Goal: Information Seeking & Learning: Check status

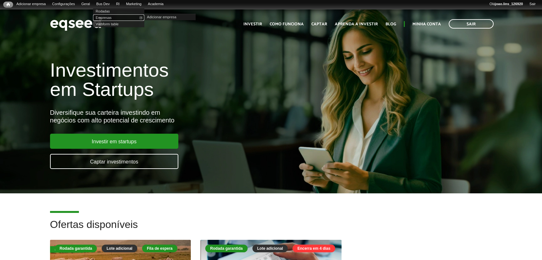
click at [112, 16] on link "Empresas" at bounding box center [118, 17] width 51 height 6
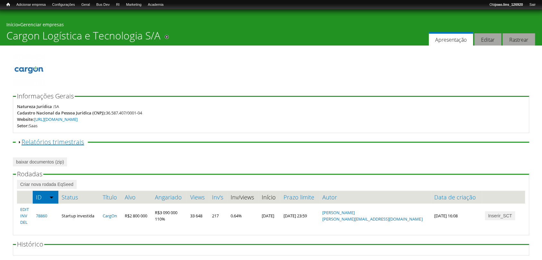
click at [34, 140] on link "Exibir Relatórios trimestrais" at bounding box center [52, 142] width 63 height 9
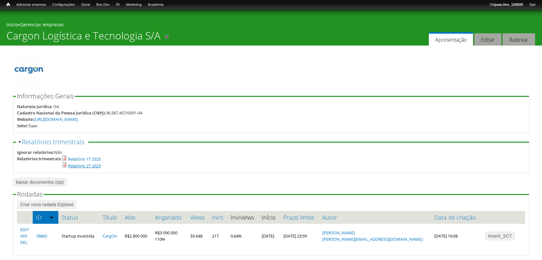
click at [91, 166] on link "Relatório 2T 2025" at bounding box center [84, 166] width 33 height 6
